Goal: Information Seeking & Learning: Learn about a topic

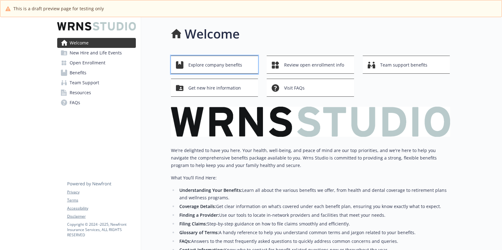
click at [195, 62] on span "Explore company benefits" at bounding box center [215, 65] width 54 height 12
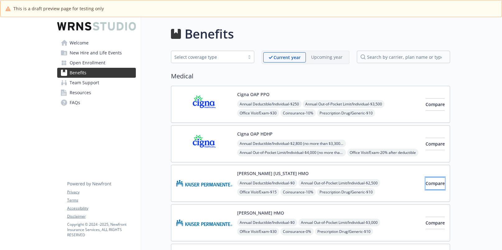
click at [426, 187] on button "Compare" at bounding box center [435, 183] width 19 height 12
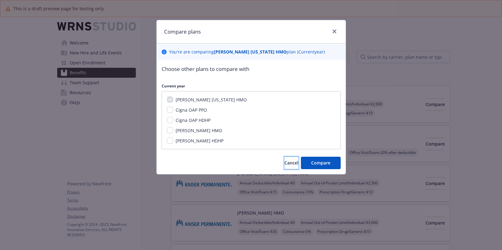
click at [285, 165] on span "Cancel" at bounding box center [292, 163] width 14 height 6
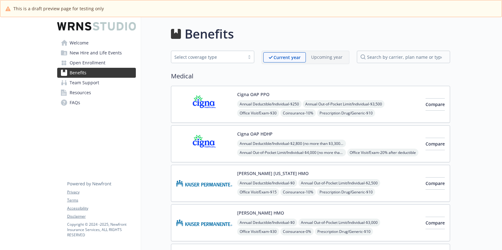
click at [253, 148] on div "Annual Deductible/Individual - $2,800 (no more than $3,300 per individual - wit…" at bounding box center [328, 162] width 183 height 44
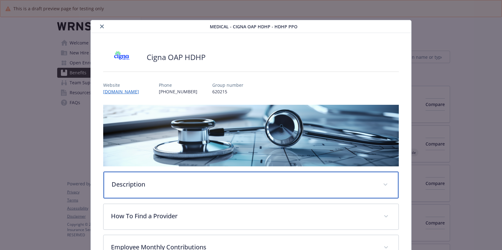
click at [136, 185] on p "Description" at bounding box center [244, 184] width 264 height 9
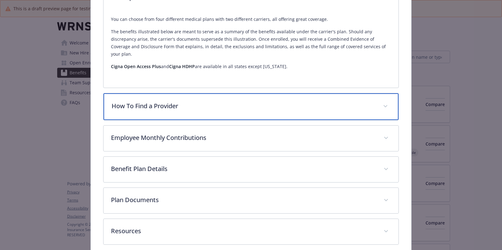
click at [140, 93] on div "How To Find a Provider" at bounding box center [251, 106] width 295 height 27
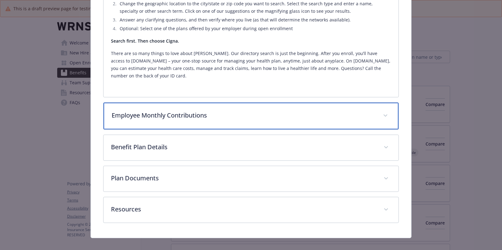
click at [146, 112] on p "Employee Monthly Contributions" at bounding box center [244, 115] width 264 height 9
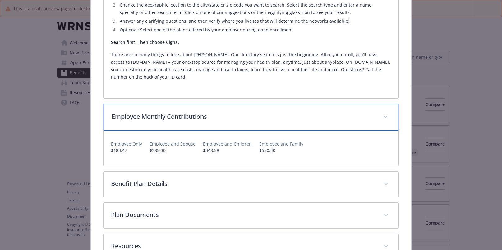
click at [153, 112] on p "Employee Monthly Contributions" at bounding box center [244, 116] width 264 height 9
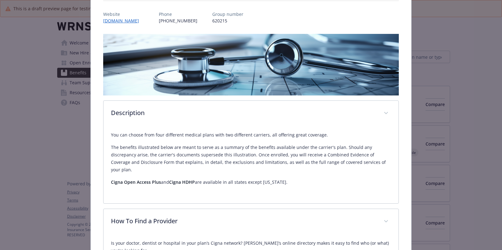
scroll to position [249, 0]
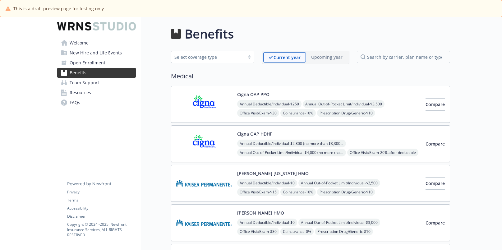
click at [235, 106] on div "Cigna OAP PPO Annual Deductible/Individual - $250 Annual Out-of-Pocket Limit/In…" at bounding box center [298, 104] width 244 height 26
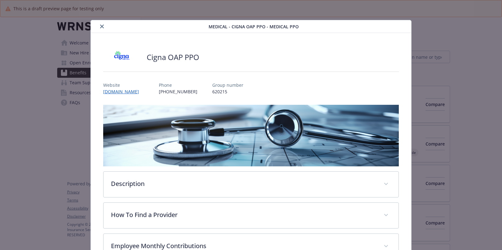
scroll to position [19, 0]
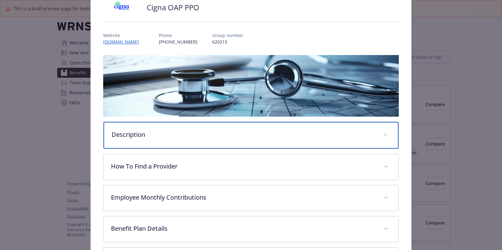
click at [140, 137] on p "Description" at bounding box center [244, 134] width 264 height 9
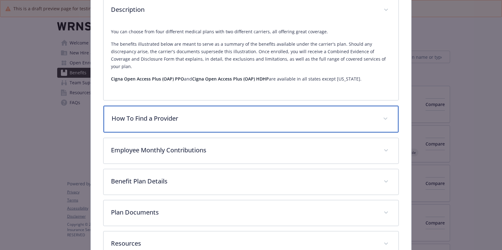
click at [141, 114] on p "How To Find a Provider" at bounding box center [244, 118] width 264 height 9
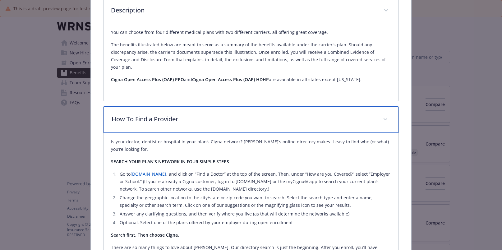
click at [141, 114] on p "How To Find a Provider" at bounding box center [244, 118] width 264 height 9
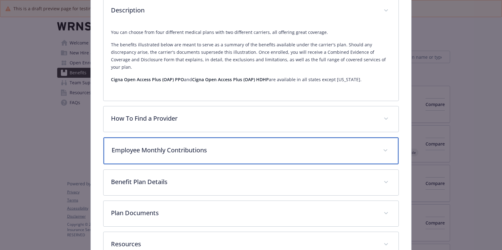
click at [141, 137] on div "Employee Monthly Contributions" at bounding box center [251, 150] width 295 height 27
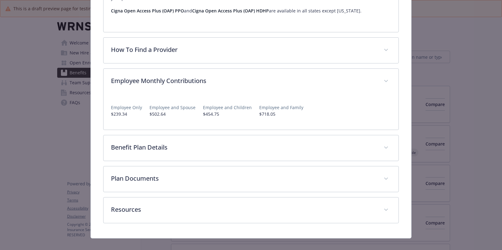
scroll to position [243, 0]
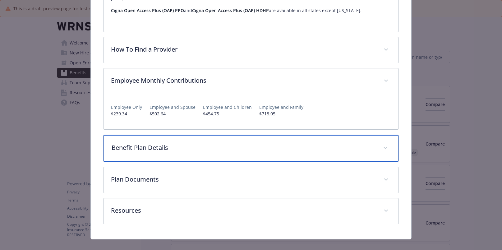
click at [121, 146] on div "Benefit Plan Details" at bounding box center [251, 148] width 295 height 27
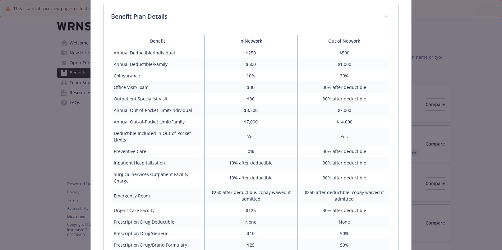
scroll to position [576, 0]
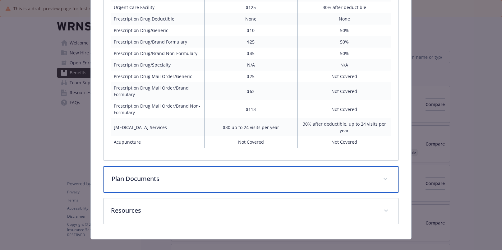
click at [160, 177] on div "Plan Documents" at bounding box center [251, 179] width 295 height 27
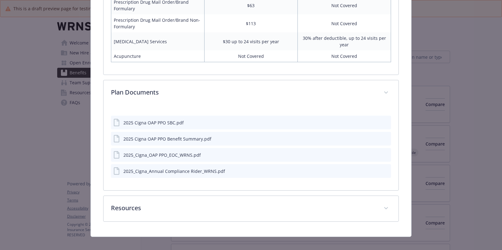
scroll to position [661, 0]
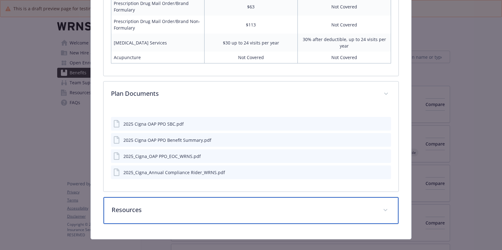
click at [227, 205] on p "Resources" at bounding box center [244, 209] width 264 height 9
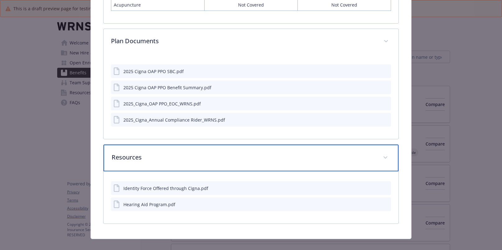
scroll to position [714, 0]
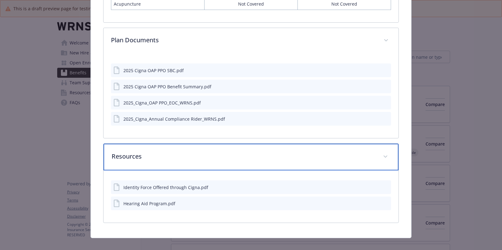
click at [202, 152] on p "Resources" at bounding box center [244, 156] width 264 height 9
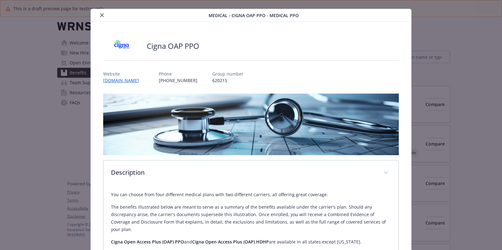
scroll to position [9, 0]
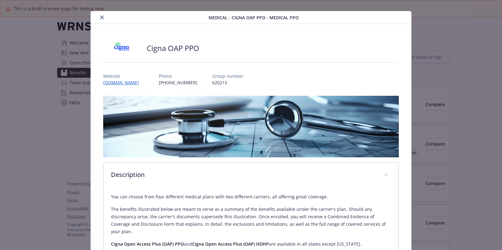
click at [98, 17] on button "close" at bounding box center [101, 17] width 7 height 7
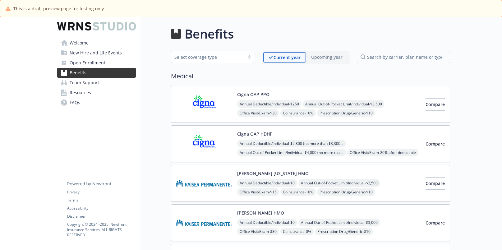
click at [220, 139] on img at bounding box center [204, 144] width 56 height 26
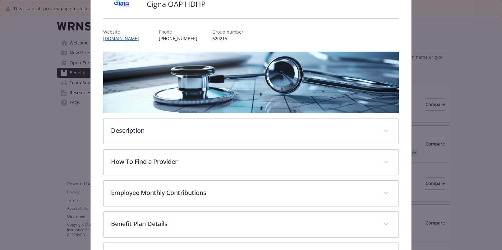
scroll to position [137, 0]
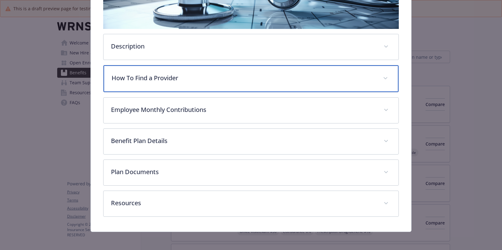
click at [139, 82] on div "How To Find a Provider" at bounding box center [251, 78] width 295 height 27
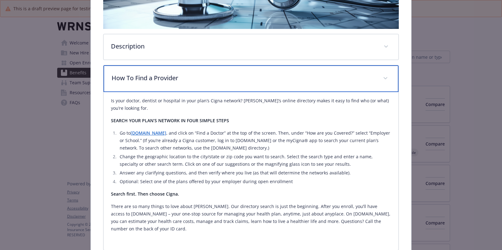
click at [139, 82] on p "How To Find a Provider" at bounding box center [244, 77] width 264 height 9
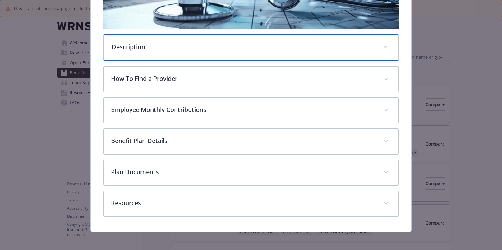
click at [132, 39] on div "Description" at bounding box center [251, 47] width 295 height 27
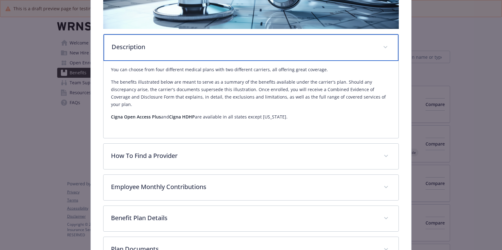
click at [132, 39] on div "Description" at bounding box center [251, 47] width 295 height 27
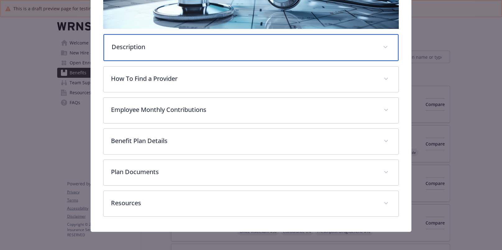
click at [132, 39] on div "Description" at bounding box center [251, 47] width 295 height 27
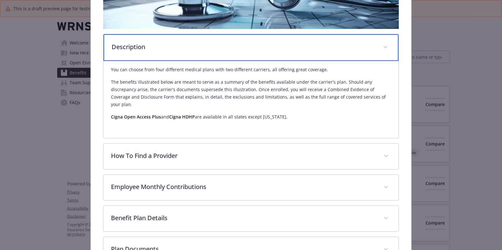
click at [132, 39] on div "Description" at bounding box center [251, 47] width 295 height 27
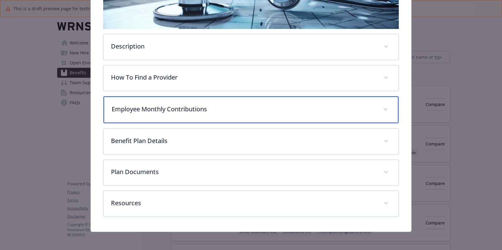
click at [153, 116] on div "Employee Monthly Contributions" at bounding box center [251, 109] width 295 height 27
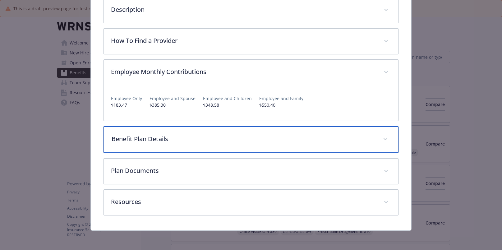
click at [170, 132] on div "Benefit Plan Details" at bounding box center [251, 139] width 295 height 27
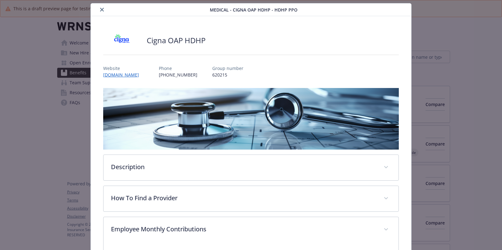
scroll to position [0, 0]
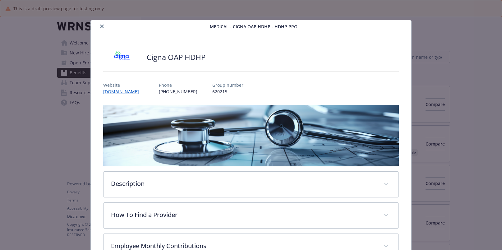
click at [101, 25] on icon "close" at bounding box center [102, 27] width 4 height 4
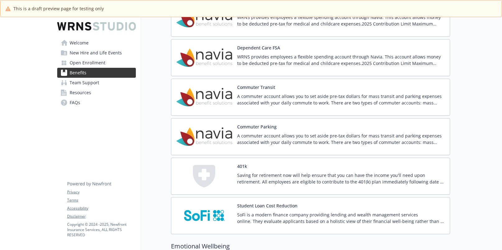
scroll to position [591, 0]
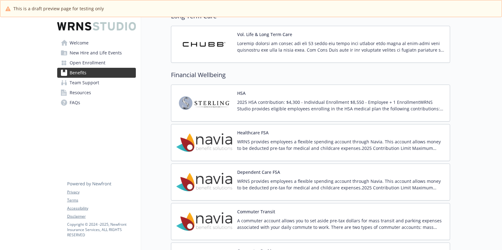
click at [276, 175] on button "Dependent Care FSA" at bounding box center [258, 172] width 43 height 7
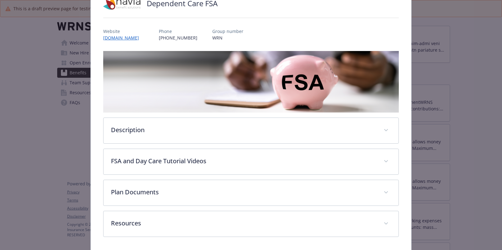
scroll to position [81, 0]
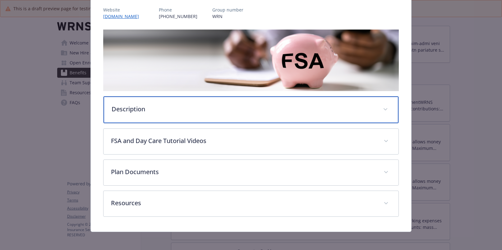
click at [199, 107] on p "Description" at bounding box center [244, 108] width 264 height 9
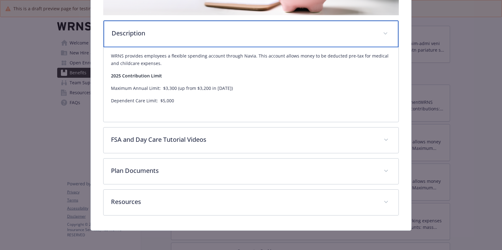
scroll to position [0, 0]
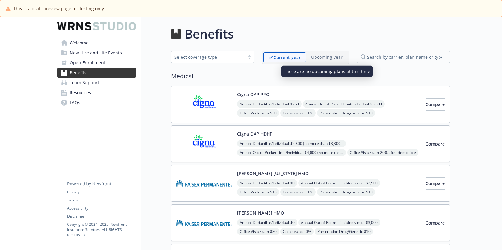
click at [331, 59] on p "Upcoming year" at bounding box center [326, 57] width 31 height 7
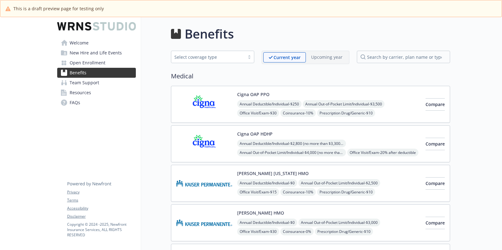
click at [238, 58] on div "Select coverage type" at bounding box center [207, 57] width 67 height 7
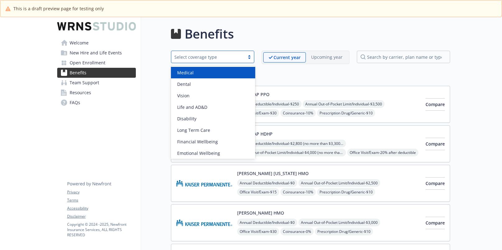
click at [230, 72] on div "Medical" at bounding box center [213, 72] width 77 height 7
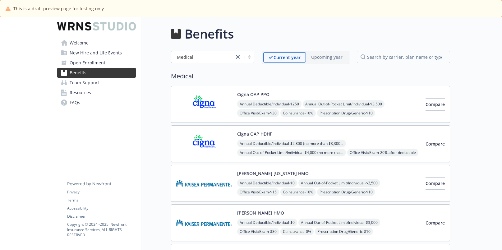
click at [336, 52] on div "Current year Upcoming year" at bounding box center [306, 57] width 88 height 13
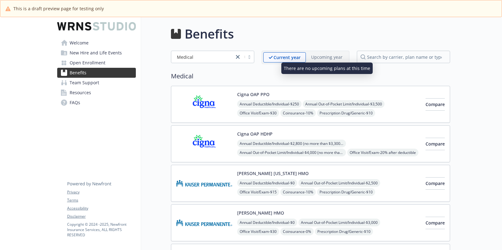
click at [334, 55] on p "Upcoming year" at bounding box center [326, 57] width 31 height 7
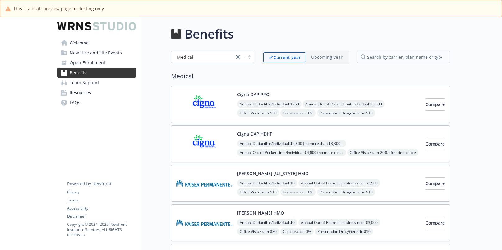
click at [76, 82] on span "Team Support" at bounding box center [85, 83] width 30 height 10
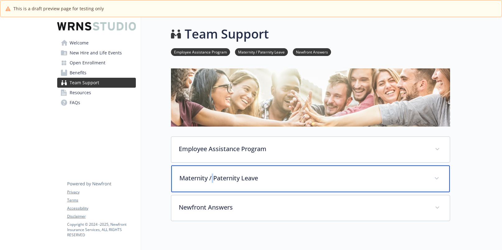
click at [213, 181] on p "Maternity / Paternity Leave" at bounding box center [303, 178] width 248 height 9
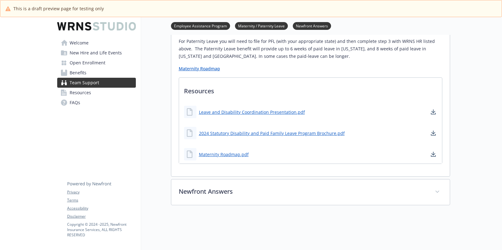
scroll to position [280, 0]
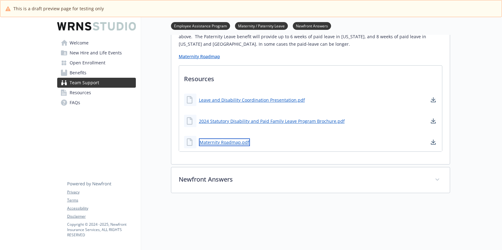
click at [207, 144] on link "Maternity Roadmap.pdf" at bounding box center [224, 142] width 51 height 8
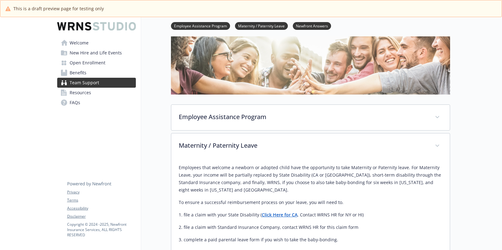
scroll to position [31, 0]
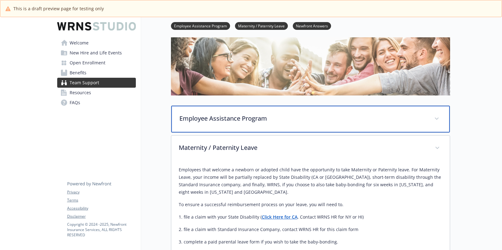
click at [206, 122] on div "Employee Assistance Program" at bounding box center [310, 119] width 279 height 27
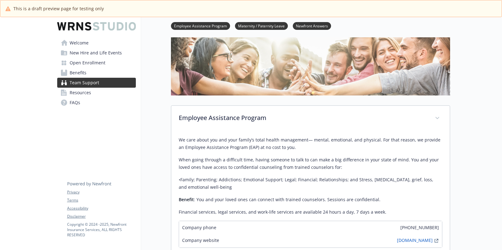
click at [87, 63] on span "Open Enrollment" at bounding box center [88, 63] width 36 height 10
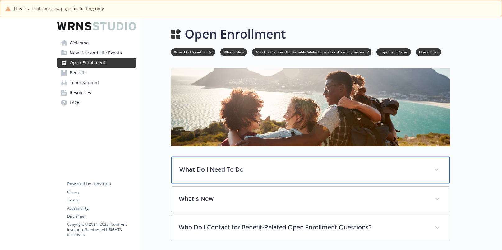
click at [186, 169] on p "What Do I Need To Do" at bounding box center [303, 169] width 248 height 9
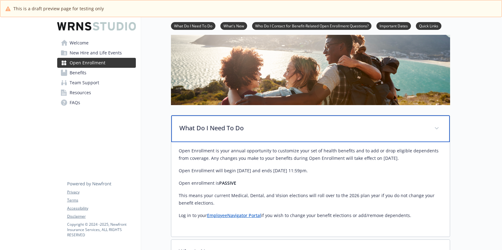
scroll to position [124, 0]
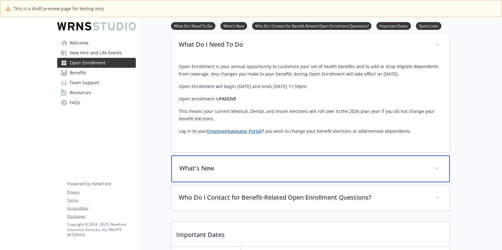
click at [185, 171] on p "What's New" at bounding box center [303, 168] width 248 height 9
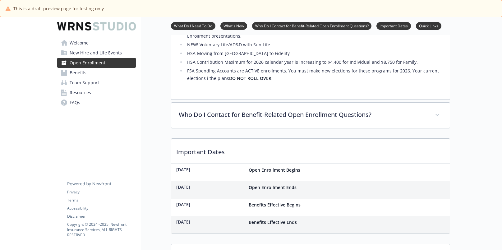
scroll to position [249, 0]
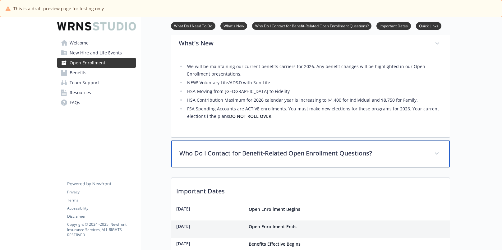
click at [192, 159] on div "Who Do I Contact for Benefit-Related Open Enrollment Questions?" at bounding box center [310, 154] width 279 height 27
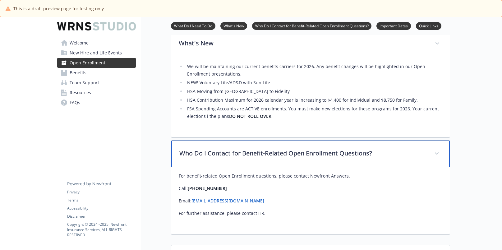
click at [191, 159] on div "Who Do I Contact for Benefit-Related Open Enrollment Questions?" at bounding box center [310, 154] width 279 height 27
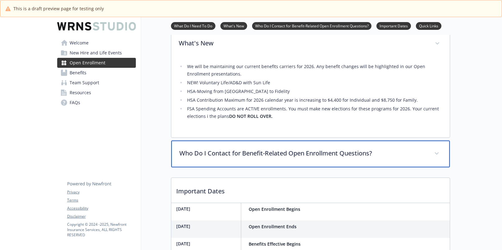
scroll to position [218, 0]
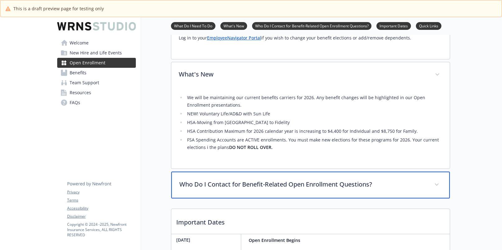
click at [199, 184] on p "Who Do I Contact for Benefit-Related Open Enrollment Questions?" at bounding box center [303, 184] width 248 height 9
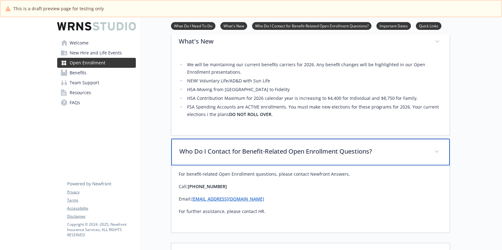
scroll to position [249, 0]
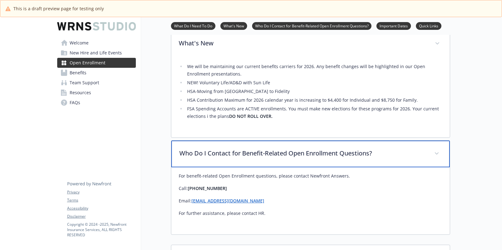
click at [194, 153] on p "Who Do I Contact for Benefit-Related Open Enrollment Questions?" at bounding box center [303, 153] width 248 height 9
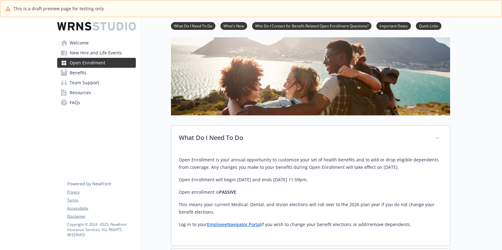
scroll to position [0, 0]
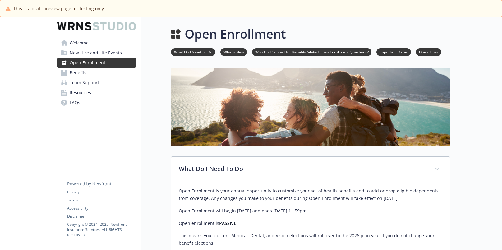
click at [113, 54] on span "New Hire and Life Events" at bounding box center [96, 53] width 52 height 10
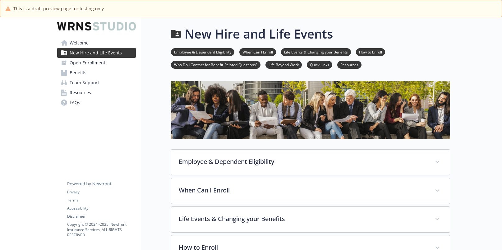
scroll to position [31, 0]
